Goal: Participate in discussion: Engage in conversation with other users on a specific topic

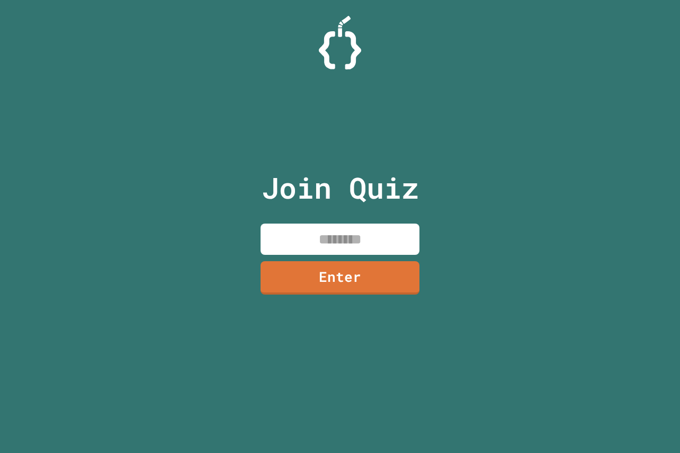
click at [399, 239] on input at bounding box center [340, 238] width 159 height 31
type input "********"
click at [371, 282] on link "Enter" at bounding box center [340, 276] width 159 height 35
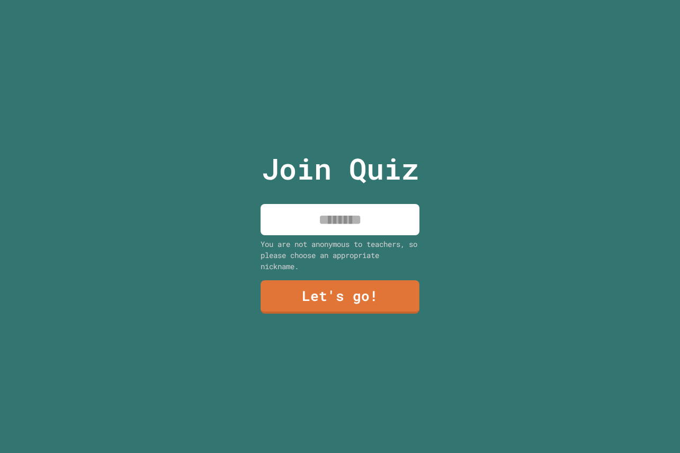
click at [377, 221] on input at bounding box center [340, 219] width 159 height 31
type input "****"
click at [328, 300] on link "Let's go!" at bounding box center [340, 296] width 162 height 35
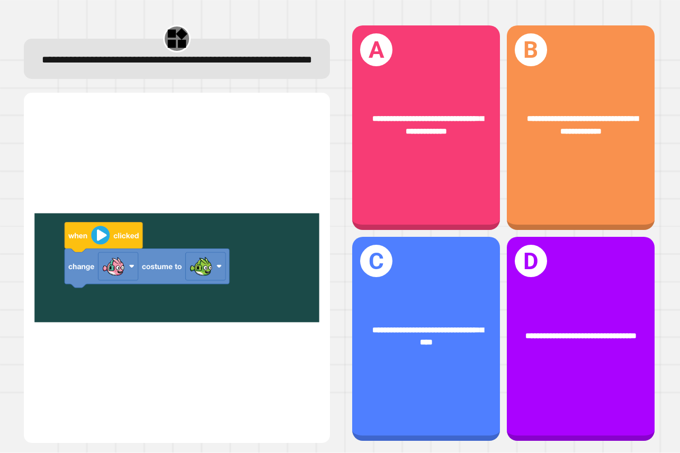
click at [22, 292] on div "**********" at bounding box center [177, 233] width 326 height 439
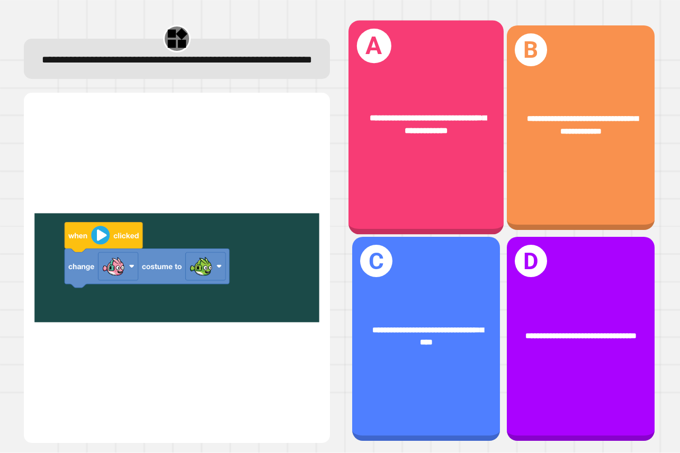
click at [400, 150] on div "**********" at bounding box center [425, 124] width 155 height 59
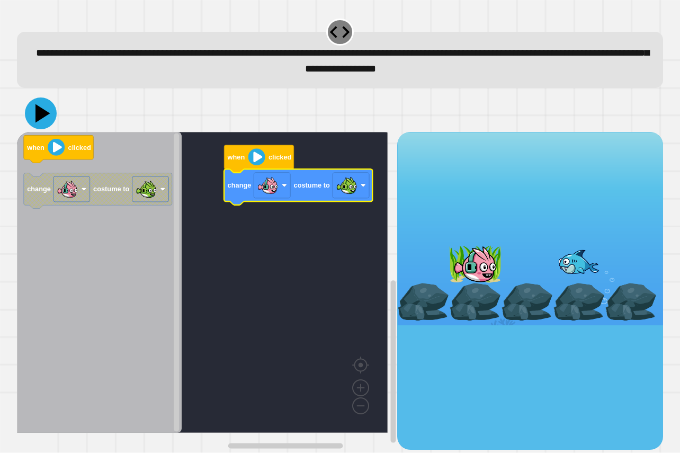
click at [45, 121] on icon at bounding box center [41, 113] width 32 height 32
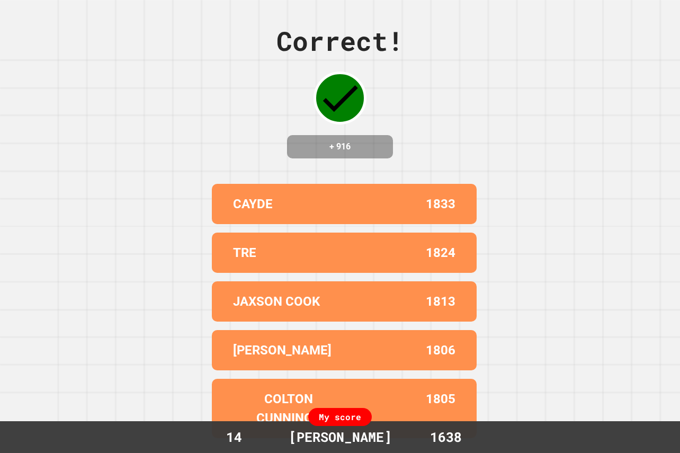
drag, startPoint x: 265, startPoint y: 120, endPoint x: 500, endPoint y: 122, distance: 234.6
click at [500, 122] on div "Correct! + 916 CAYDE 1833 TRE 1824 JAXSON COOK 1813 [PERSON_NAME] 1806 [PERSON_…" at bounding box center [340, 226] width 680 height 453
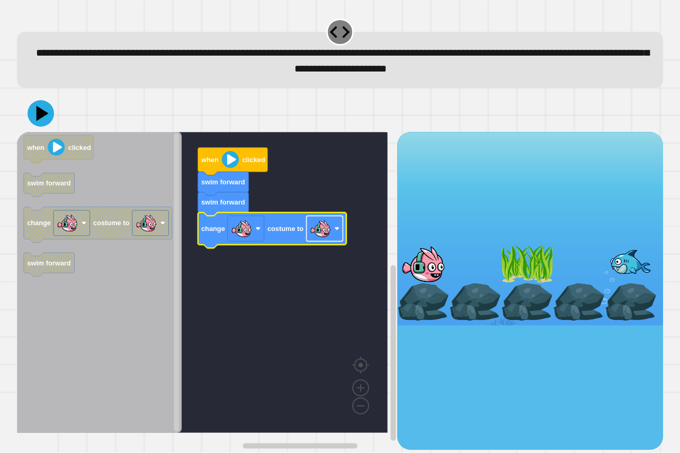
click at [320, 235] on image "Blockly Workspace" at bounding box center [320, 228] width 21 height 21
click at [37, 121] on icon at bounding box center [42, 113] width 15 height 19
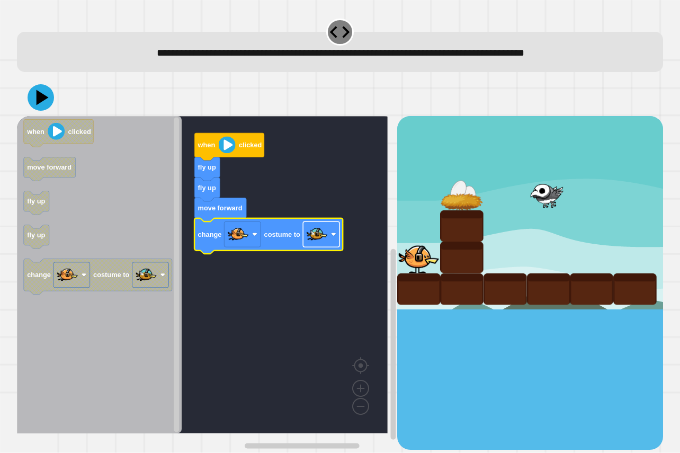
click at [313, 240] on image "Blockly Workspace" at bounding box center [317, 233] width 21 height 21
click at [40, 94] on icon at bounding box center [42, 97] width 15 height 19
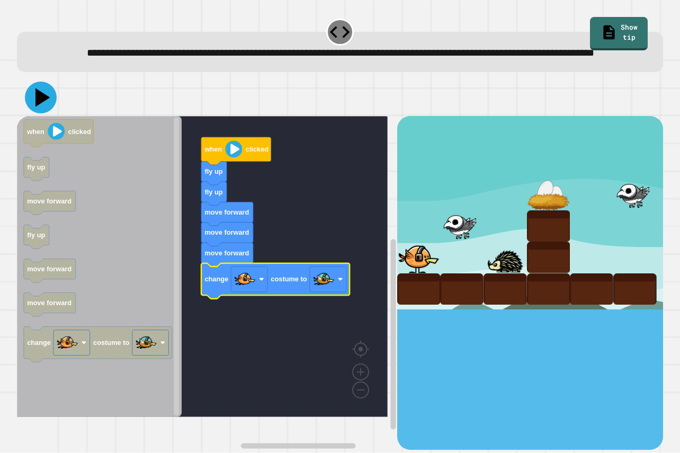
click at [47, 113] on icon at bounding box center [41, 98] width 32 height 32
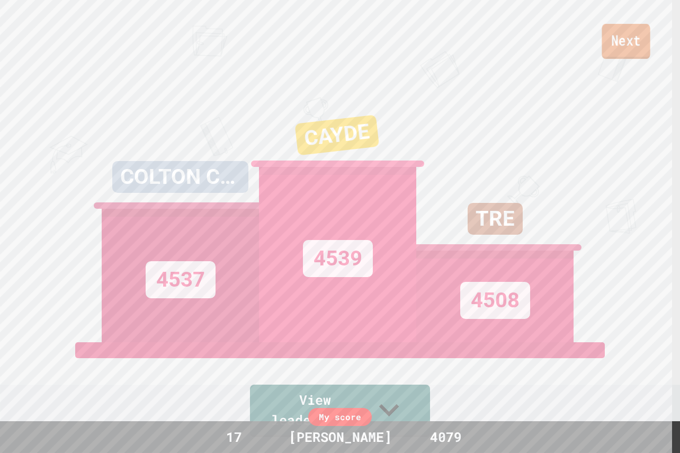
click at [634, 43] on link "Next" at bounding box center [626, 41] width 48 height 35
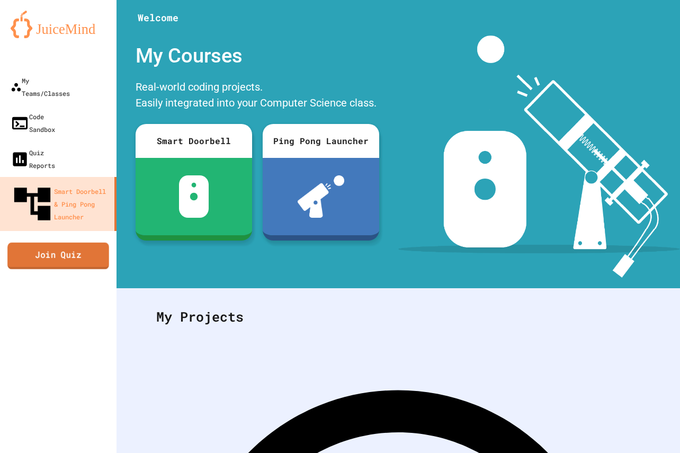
click at [45, 242] on link "Join Quiz" at bounding box center [58, 255] width 102 height 26
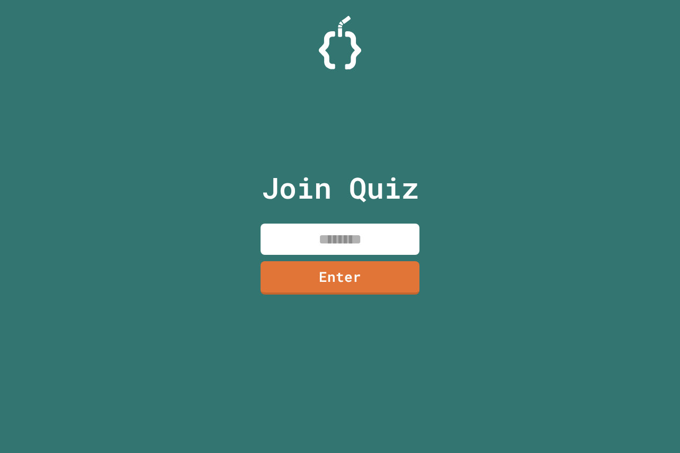
click at [379, 241] on input at bounding box center [340, 238] width 159 height 31
type input "********"
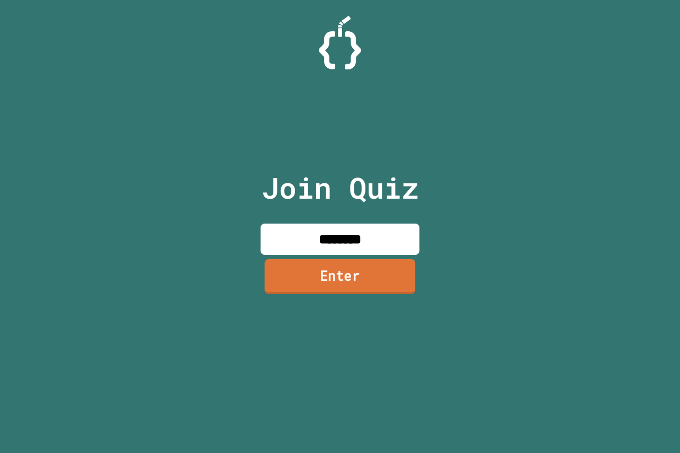
click at [374, 267] on link "Enter" at bounding box center [340, 276] width 151 height 35
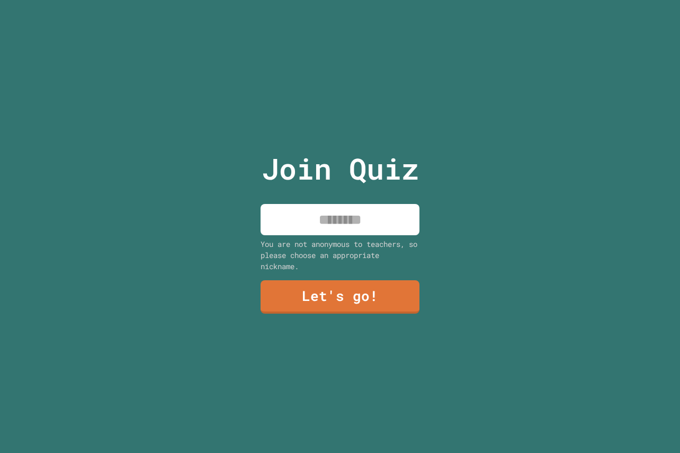
click at [319, 217] on input at bounding box center [340, 219] width 159 height 31
type input "****"
click at [361, 288] on link "Let's go!" at bounding box center [339, 296] width 161 height 35
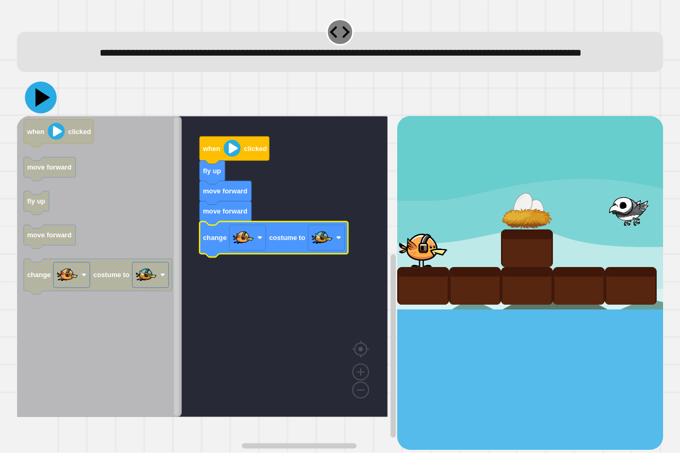
click at [40, 106] on icon at bounding box center [42, 97] width 15 height 19
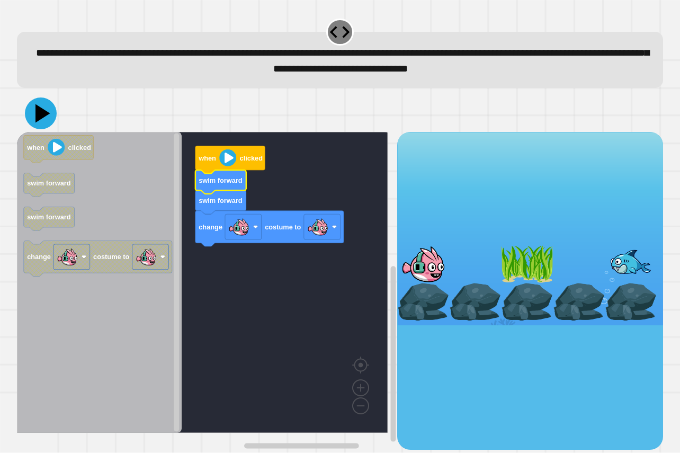
drag, startPoint x: 32, startPoint y: 118, endPoint x: 40, endPoint y: 112, distance: 9.9
click at [38, 114] on icon at bounding box center [41, 113] width 32 height 32
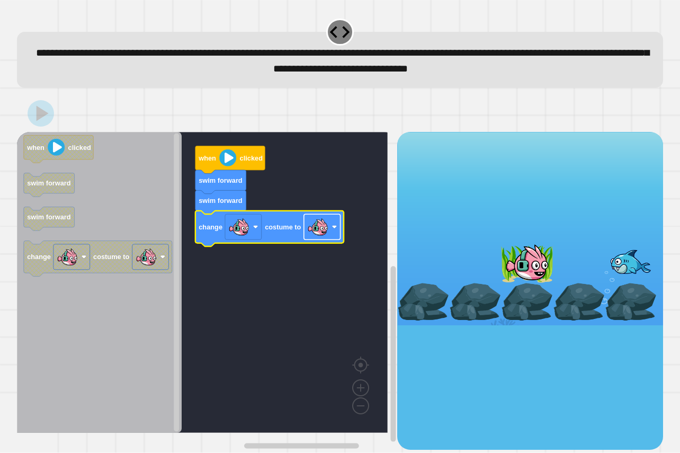
click at [327, 221] on image "Blockly Workspace" at bounding box center [317, 226] width 21 height 21
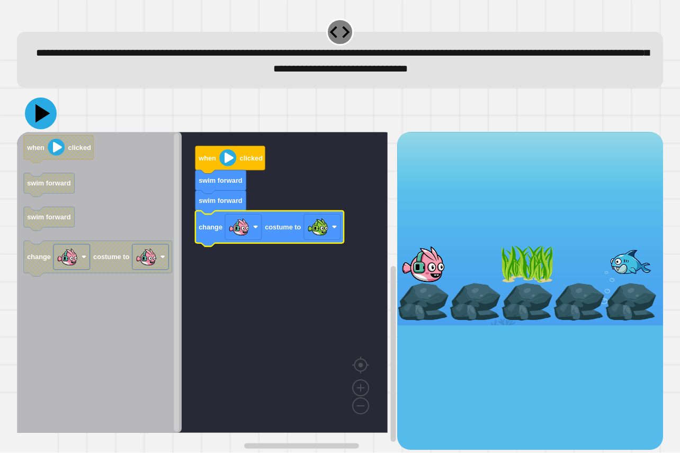
click at [48, 124] on icon at bounding box center [41, 113] width 32 height 32
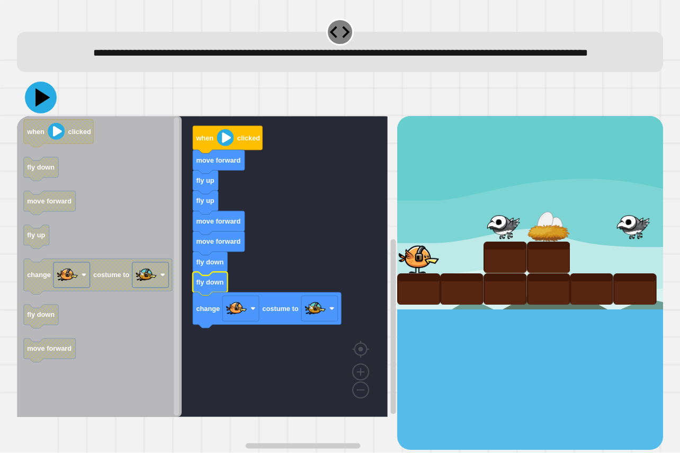
click at [44, 113] on icon at bounding box center [41, 98] width 32 height 32
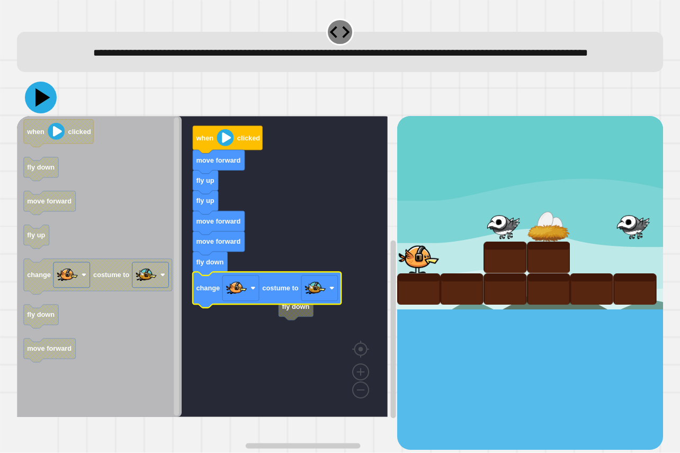
click at [33, 111] on icon at bounding box center [41, 98] width 32 height 32
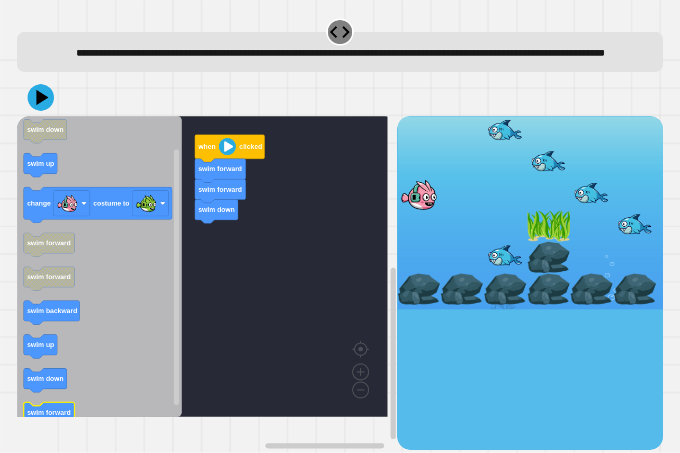
click at [66, 415] on icon "Blockly Workspace" at bounding box center [99, 266] width 165 height 301
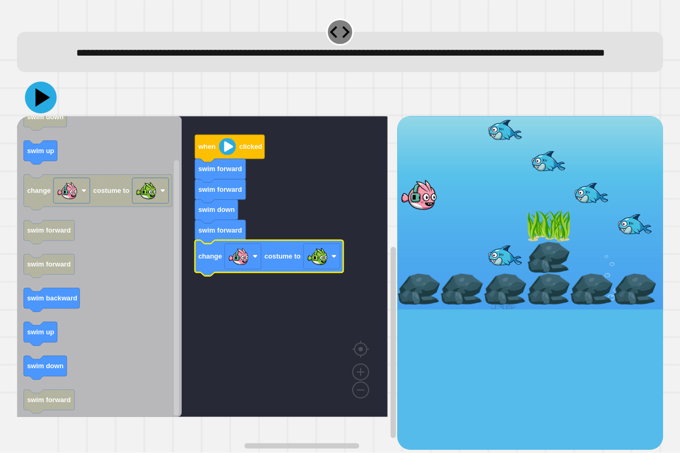
click at [38, 107] on icon at bounding box center [41, 98] width 32 height 32
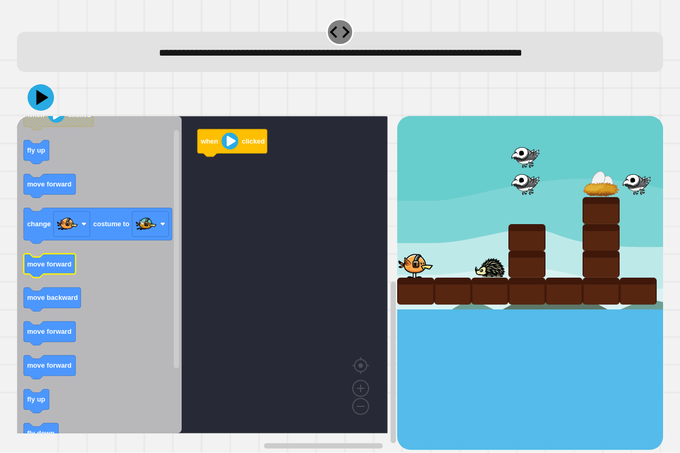
click at [59, 273] on icon "Blockly Workspace" at bounding box center [99, 274] width 165 height 317
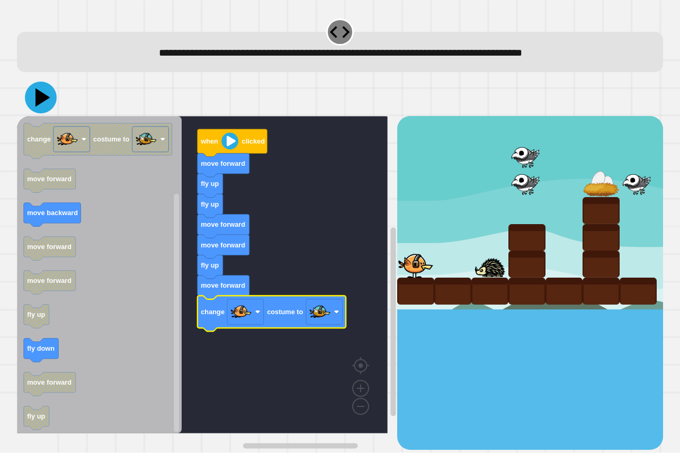
click at [39, 92] on icon at bounding box center [41, 98] width 32 height 32
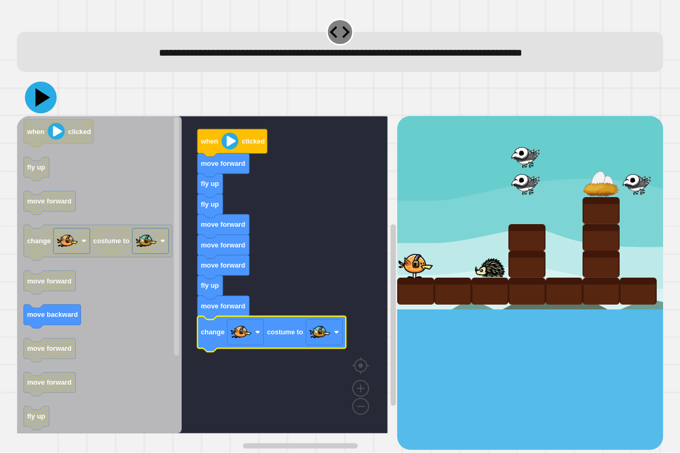
click at [39, 92] on icon at bounding box center [41, 98] width 32 height 32
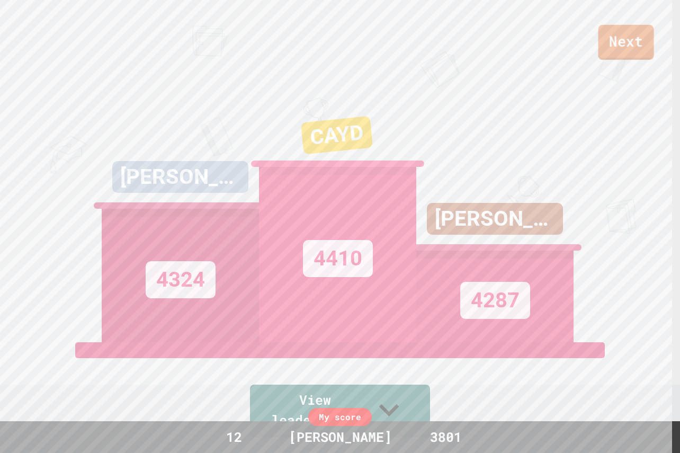
click at [647, 51] on link "Next" at bounding box center [626, 42] width 56 height 35
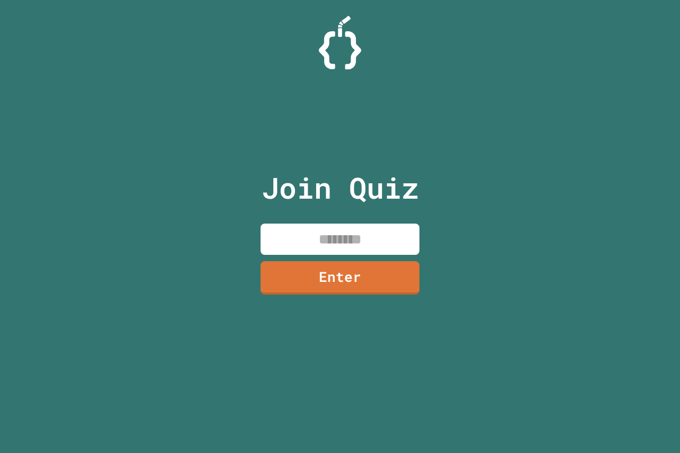
click at [334, 240] on input at bounding box center [340, 238] width 159 height 31
paste input "********"
type input "********"
click at [333, 276] on link "Enter" at bounding box center [340, 276] width 157 height 35
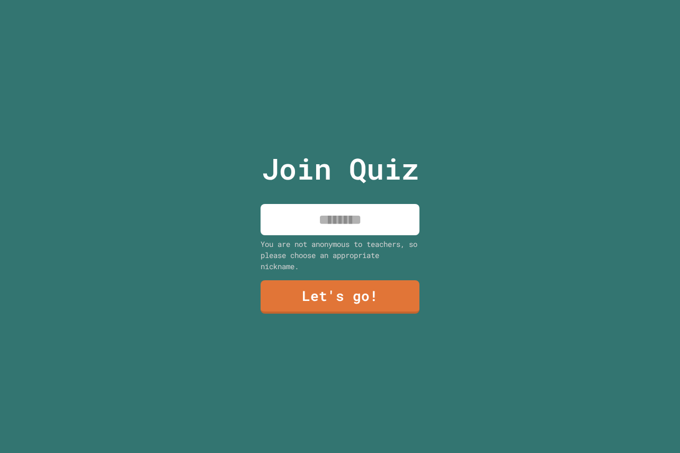
click at [333, 214] on input at bounding box center [340, 219] width 159 height 31
type input "****"
click at [351, 287] on link "Let's go!" at bounding box center [340, 296] width 162 height 35
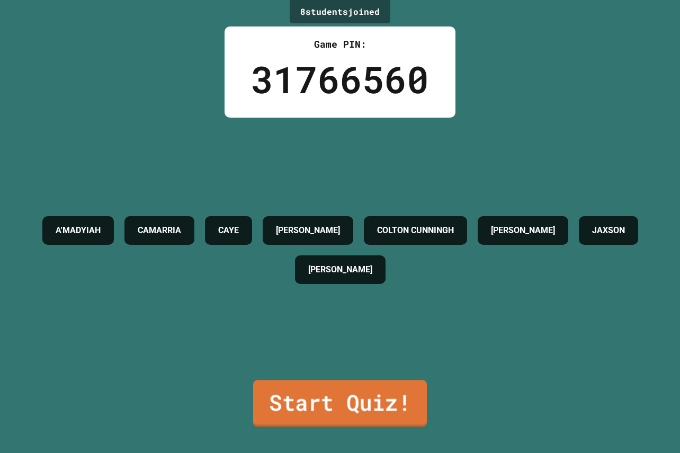
click at [355, 380] on link "Start Quiz!" at bounding box center [340, 403] width 174 height 47
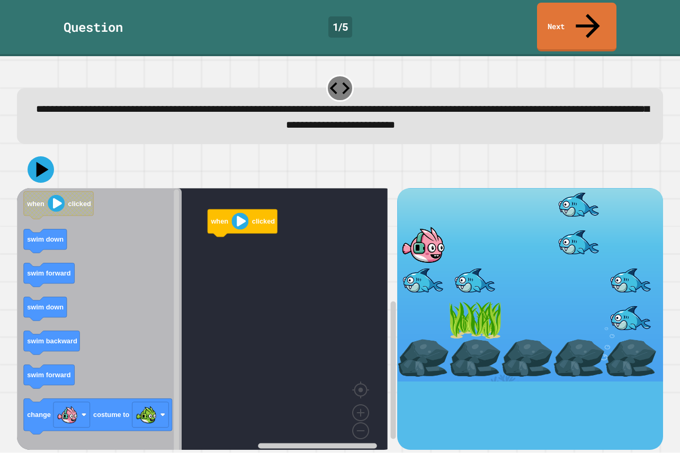
click at [410, 226] on div at bounding box center [423, 245] width 52 height 38
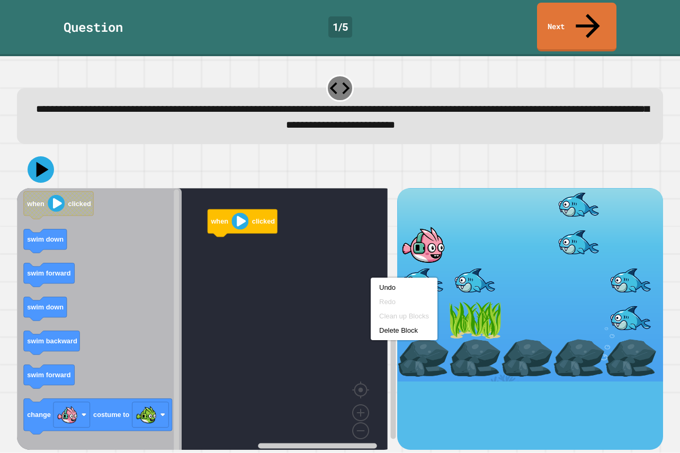
click at [341, 272] on rect "Blockly Workspace" at bounding box center [202, 323] width 371 height 270
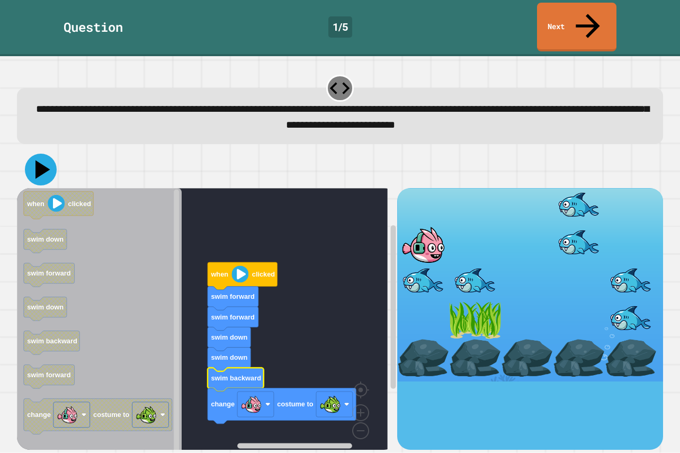
click at [46, 154] on icon at bounding box center [41, 170] width 32 height 32
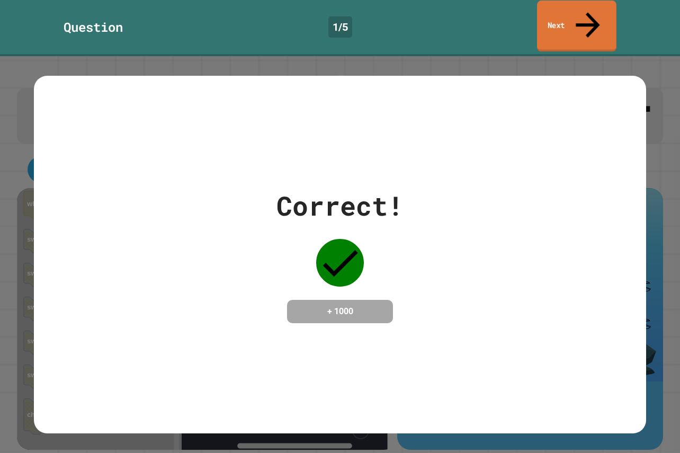
click at [590, 8] on icon at bounding box center [588, 25] width 36 height 38
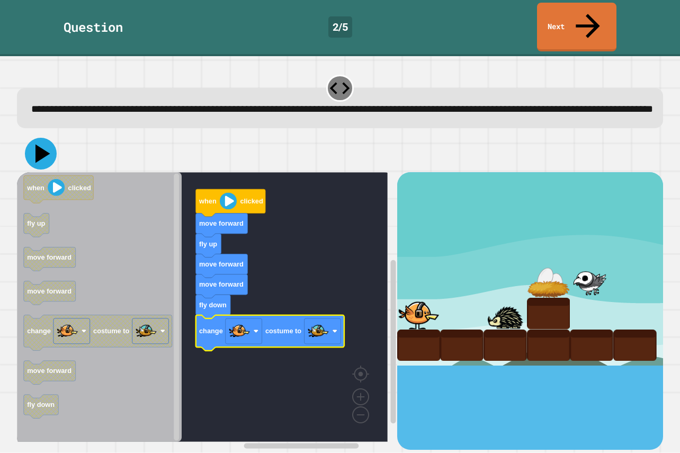
click at [40, 149] on icon at bounding box center [42, 153] width 15 height 19
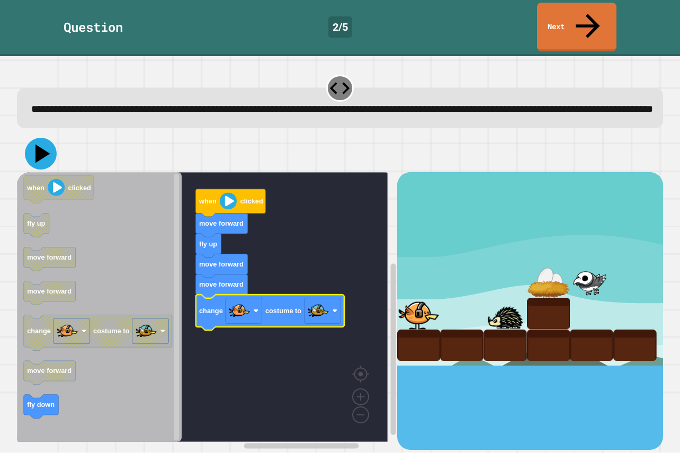
click at [38, 144] on icon at bounding box center [42, 153] width 15 height 19
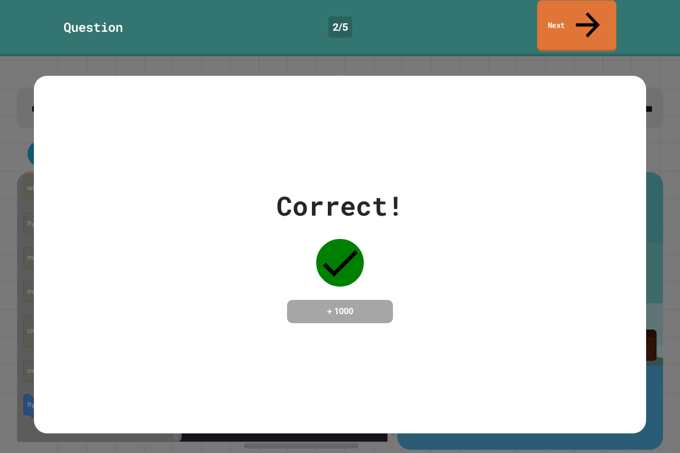
click at [581, 15] on link "Next" at bounding box center [576, 26] width 79 height 51
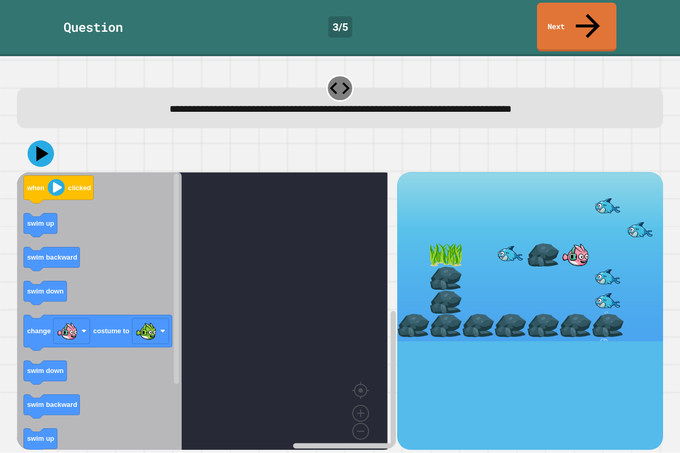
drag, startPoint x: 622, startPoint y: 119, endPoint x: 613, endPoint y: 126, distance: 11.3
click at [613, 135] on div at bounding box center [340, 153] width 646 height 37
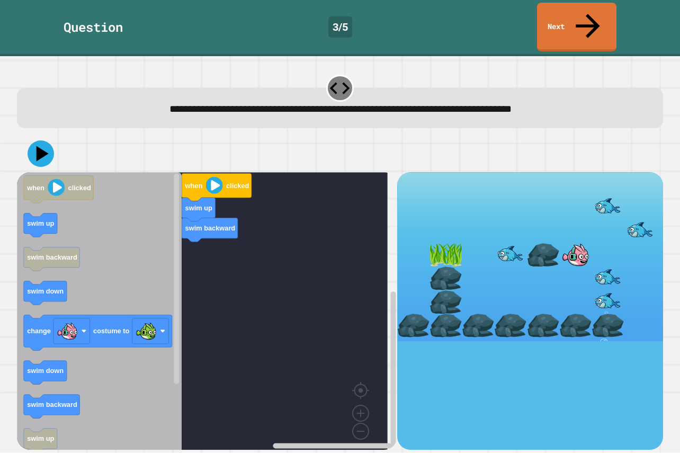
click at [64, 383] on icon "when clicked swim up swim backward swim down change costume to swim down swim b…" at bounding box center [99, 315] width 165 height 286
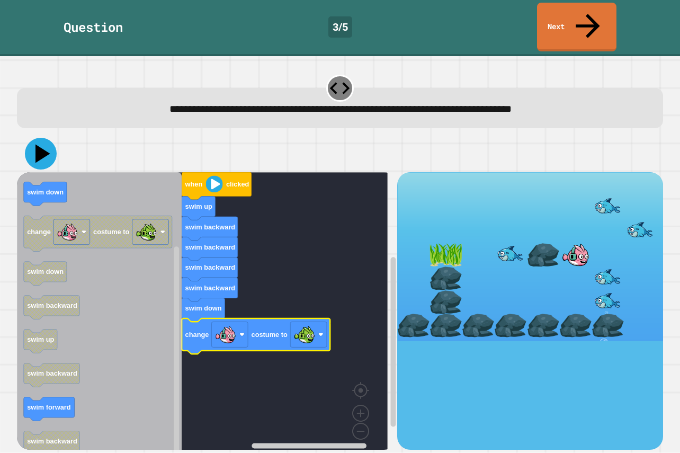
click at [41, 144] on icon at bounding box center [42, 153] width 15 height 19
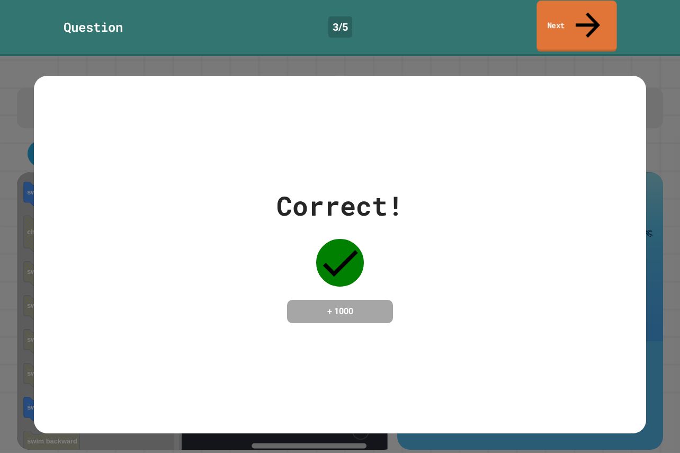
click at [586, 22] on link "Next" at bounding box center [576, 26] width 80 height 51
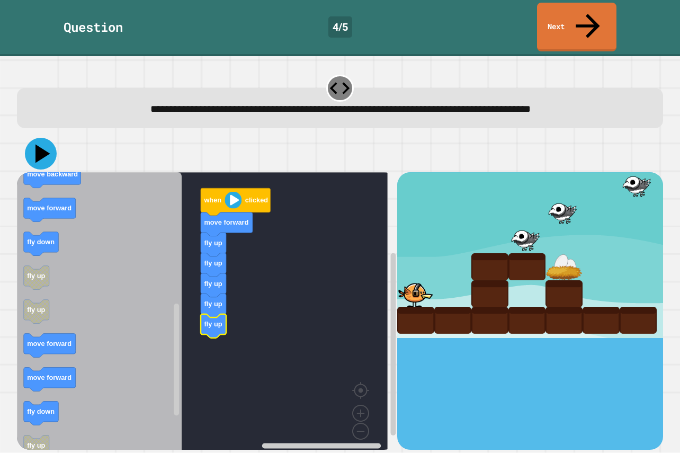
click at [46, 138] on icon at bounding box center [41, 154] width 32 height 32
click at [40, 138] on icon at bounding box center [41, 154] width 32 height 32
click at [379, 138] on div at bounding box center [340, 153] width 646 height 37
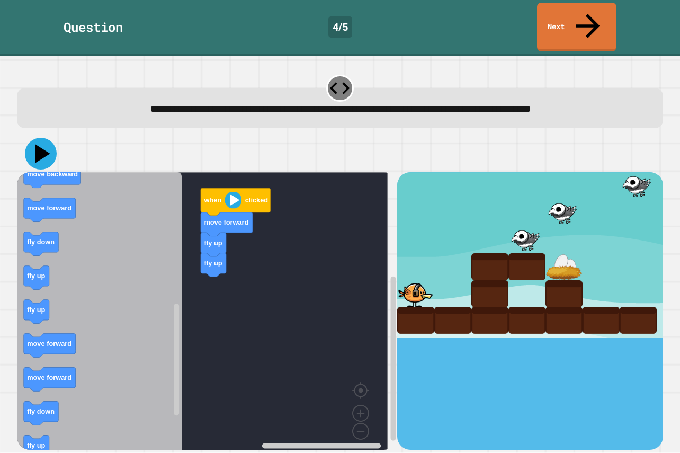
click at [38, 144] on icon at bounding box center [42, 153] width 15 height 19
click at [37, 232] on icon "Blockly Workspace" at bounding box center [99, 315] width 165 height 286
click at [30, 138] on icon at bounding box center [41, 154] width 32 height 32
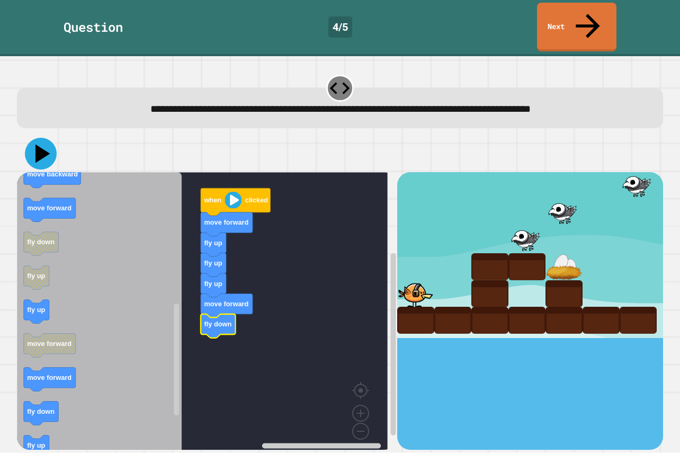
drag, startPoint x: 43, startPoint y: 120, endPoint x: 57, endPoint y: 127, distance: 14.9
click at [44, 138] on icon at bounding box center [41, 154] width 32 height 32
click at [29, 138] on icon at bounding box center [41, 154] width 32 height 32
click at [42, 276] on icon "when clicked fly down fly up move forward move backward move forward fly up cha…" at bounding box center [99, 315] width 165 height 286
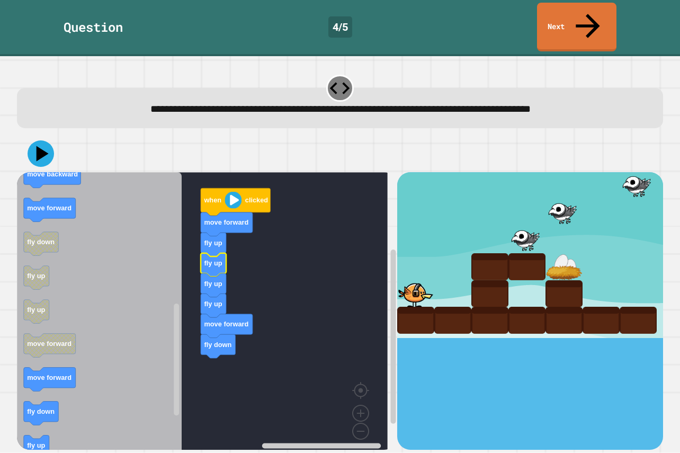
click at [344, 244] on rect "Blockly Workspace" at bounding box center [202, 315] width 371 height 286
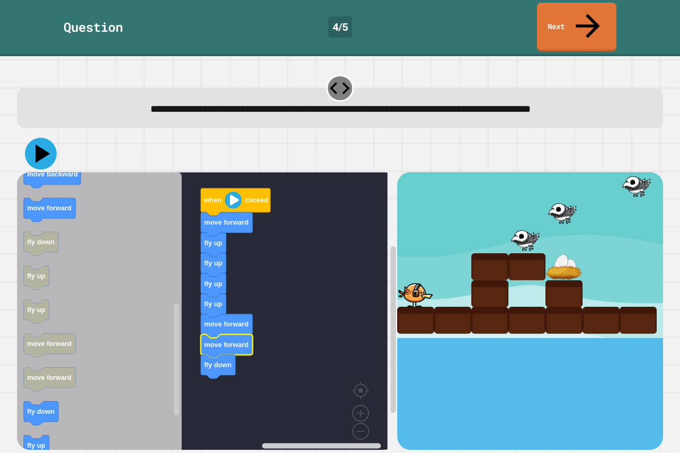
click at [40, 144] on icon at bounding box center [42, 153] width 15 height 19
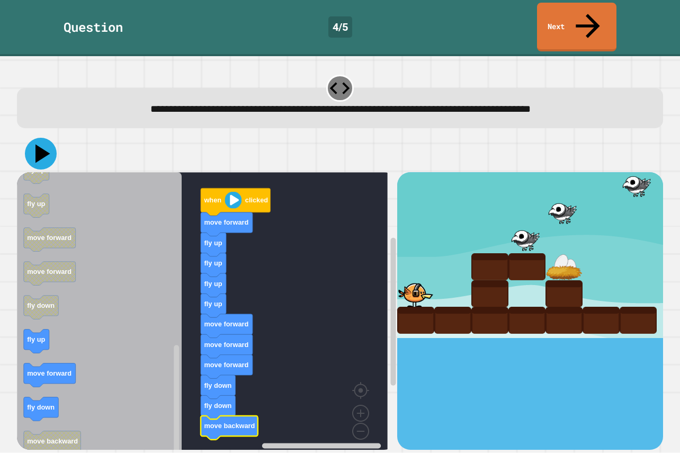
click at [39, 138] on icon at bounding box center [41, 154] width 32 height 32
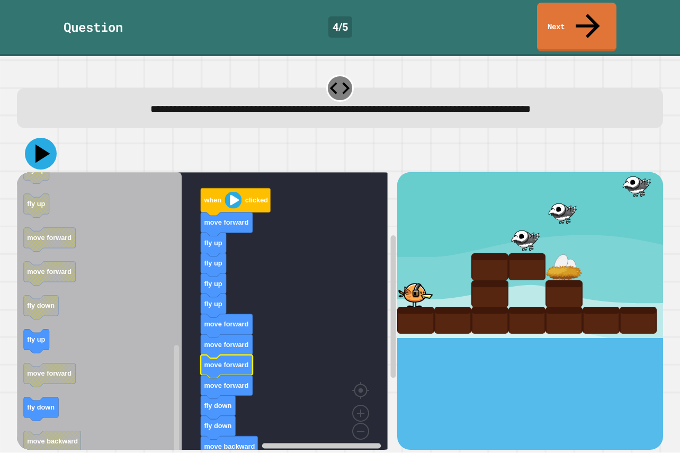
click at [32, 138] on icon at bounding box center [41, 154] width 32 height 32
drag, startPoint x: 25, startPoint y: 133, endPoint x: 44, endPoint y: 131, distance: 19.7
click at [35, 135] on div at bounding box center [340, 153] width 646 height 37
click at [44, 144] on icon at bounding box center [42, 153] width 15 height 19
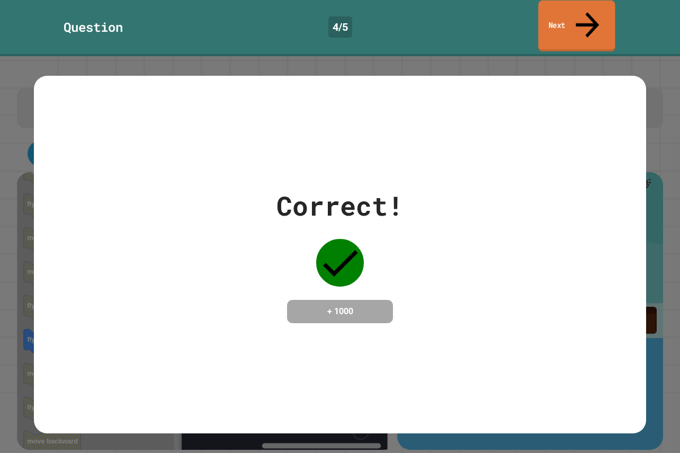
drag, startPoint x: 575, startPoint y: 20, endPoint x: 574, endPoint y: 2, distance: 17.5
click at [575, 18] on link "Next" at bounding box center [576, 26] width 77 height 51
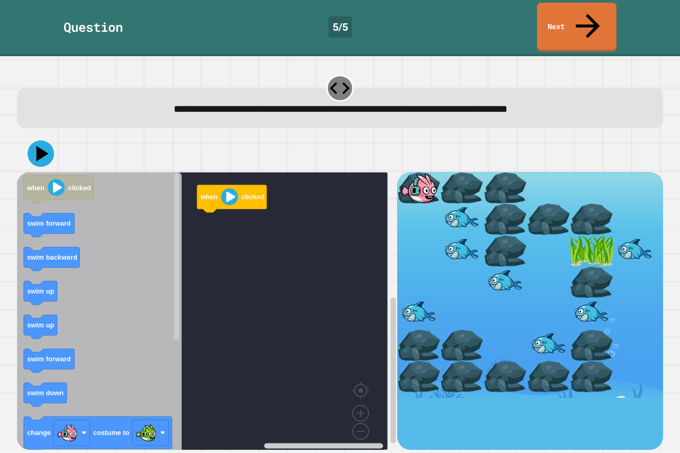
drag, startPoint x: 171, startPoint y: 313, endPoint x: 103, endPoint y: 351, distance: 77.8
click at [103, 351] on div "**********" at bounding box center [340, 254] width 680 height 397
